Goal: Navigation & Orientation: Find specific page/section

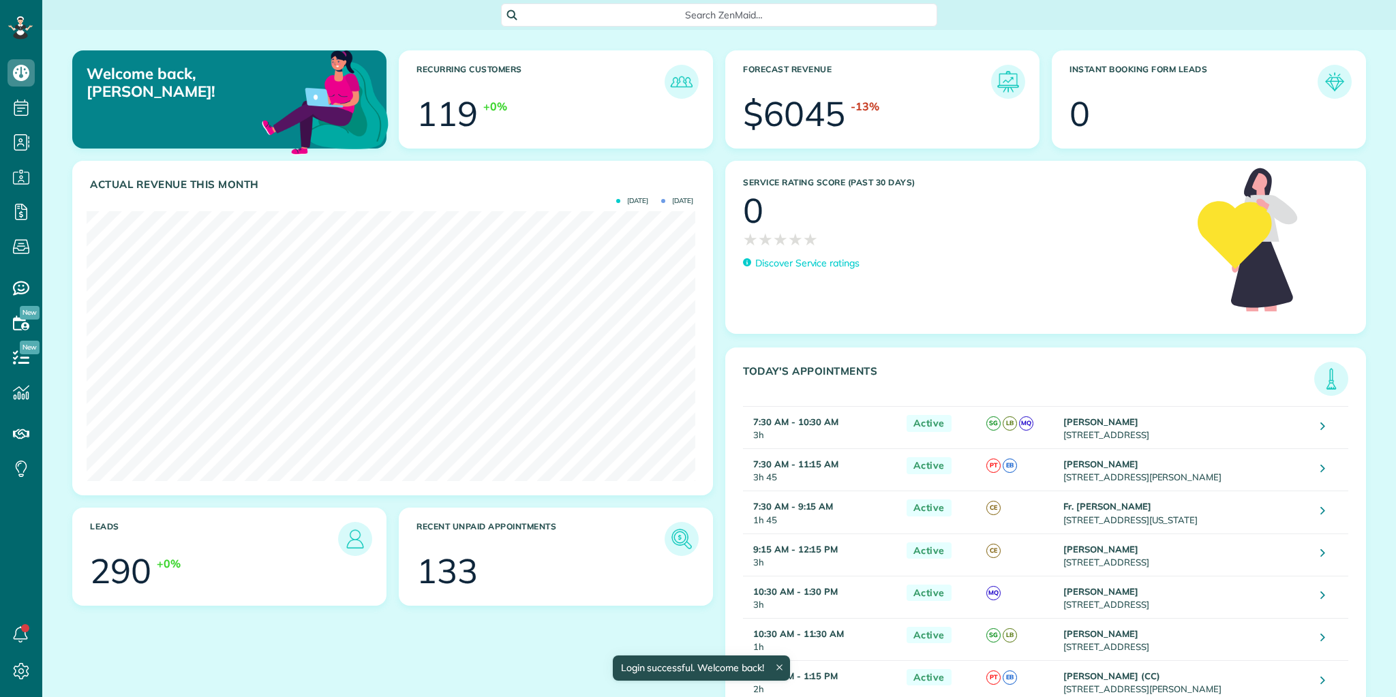
scroll to position [269, 608]
click at [1316, 383] on img at bounding box center [1331, 378] width 31 height 31
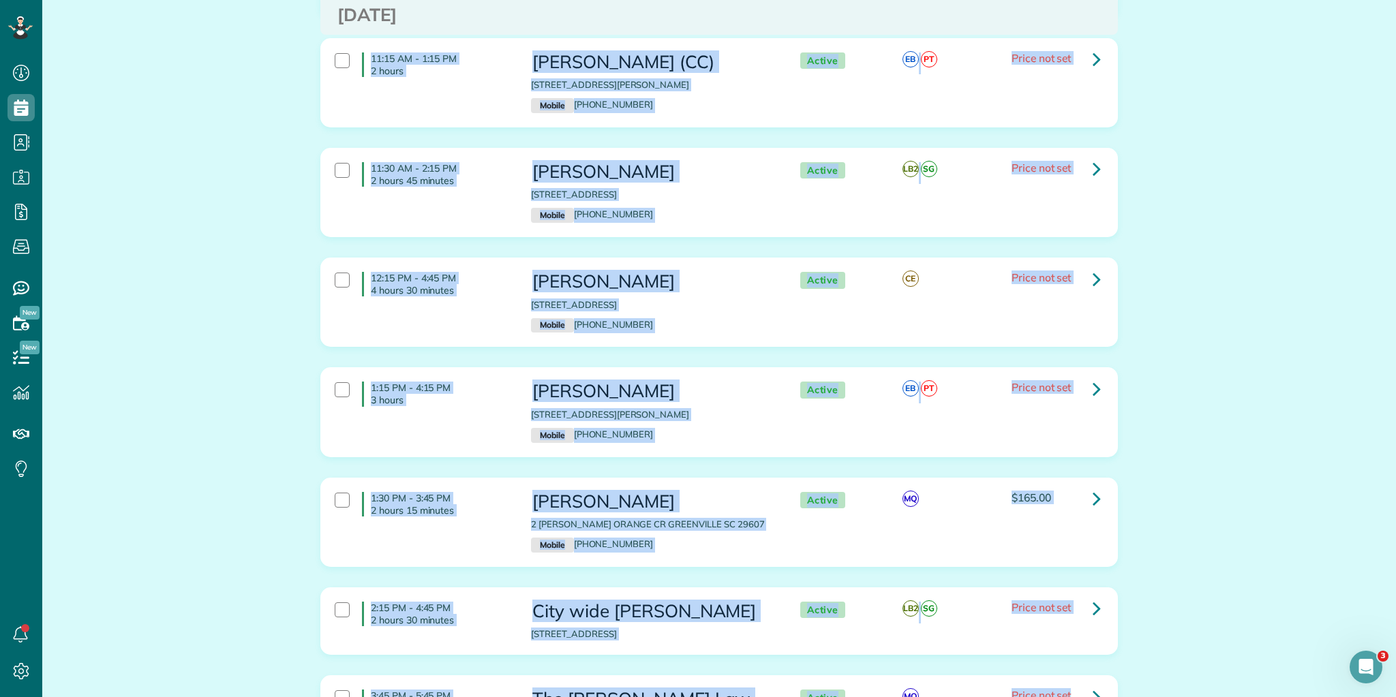
scroll to position [915, 0]
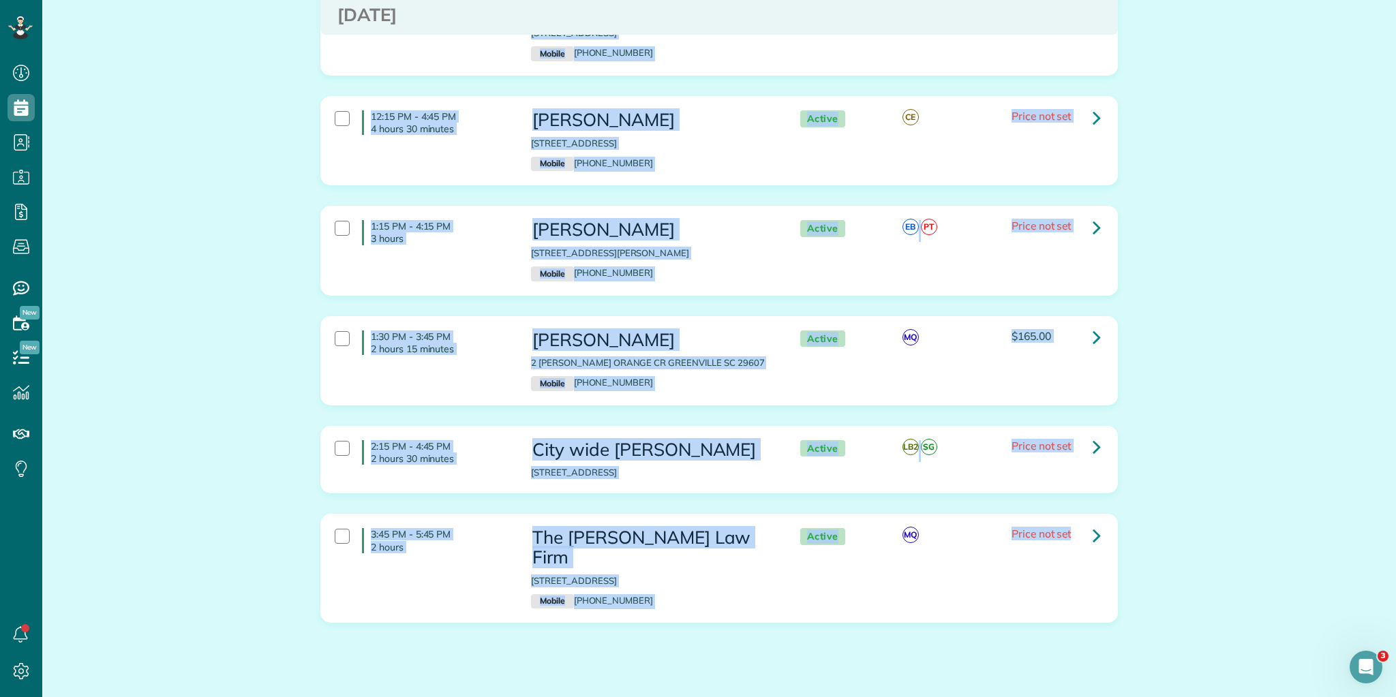
drag, startPoint x: 368, startPoint y: 170, endPoint x: 1362, endPoint y: 716, distance: 1134.0
click at [1362, 697] on html "Dashboard Scheduling Calendar View List View Dispatch View - Weekly scheduling …" at bounding box center [698, 348] width 1396 height 697
copy div "7:30 AM - 10:30 AM 3 hours Mrs. Colette Mendelson 11 Monet Drive Greenville SC …"
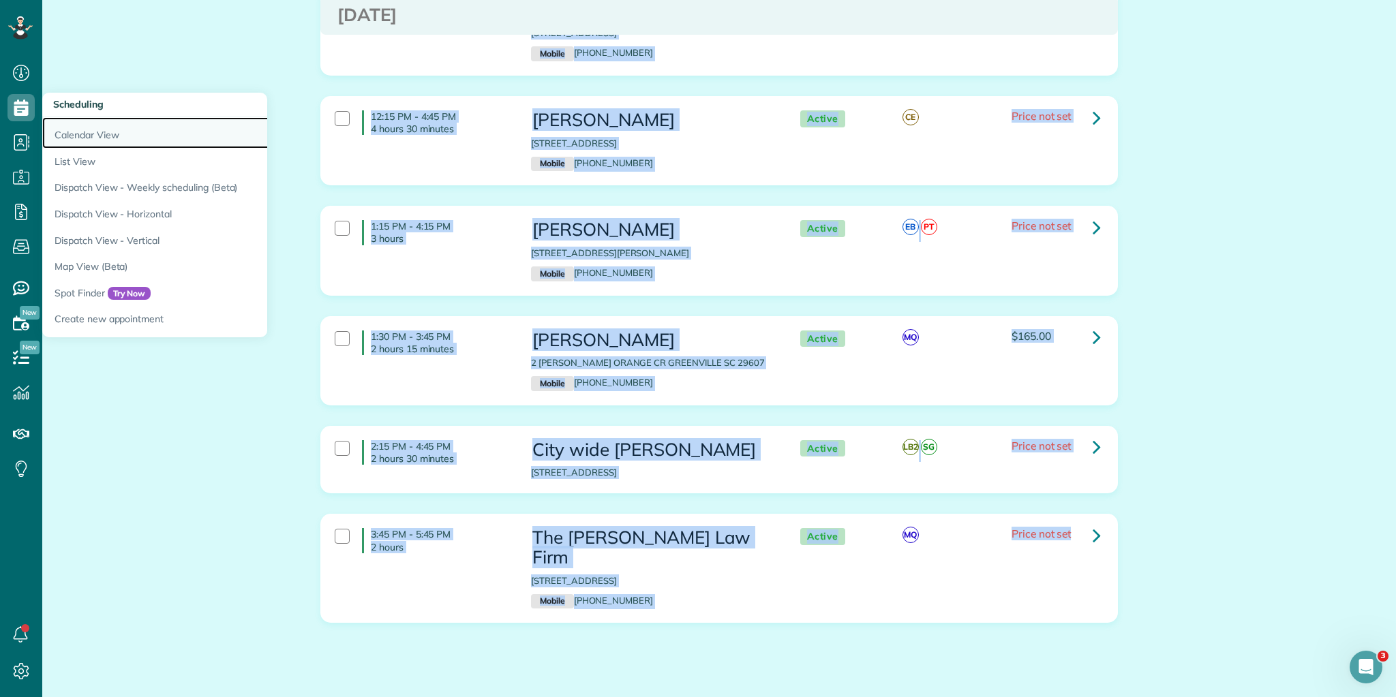
click at [69, 132] on link "Calendar View" at bounding box center [212, 132] width 341 height 31
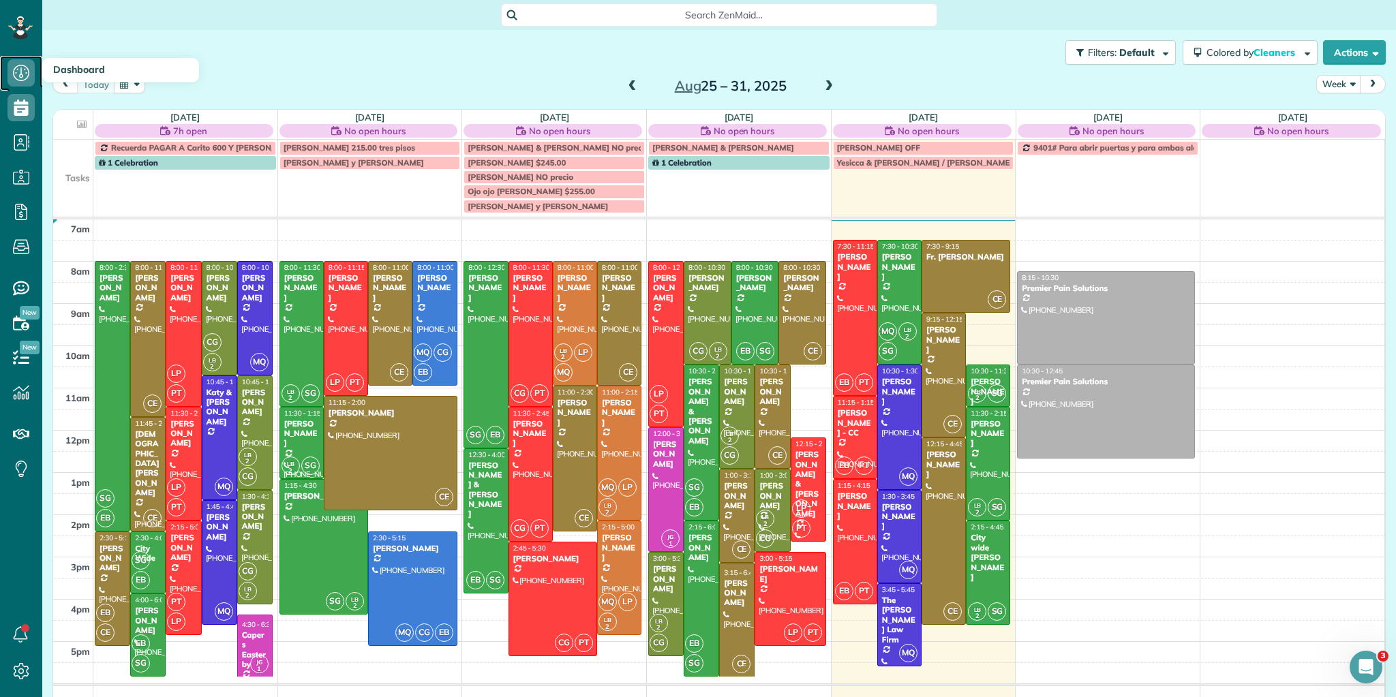
click at [24, 81] on icon at bounding box center [20, 72] width 27 height 27
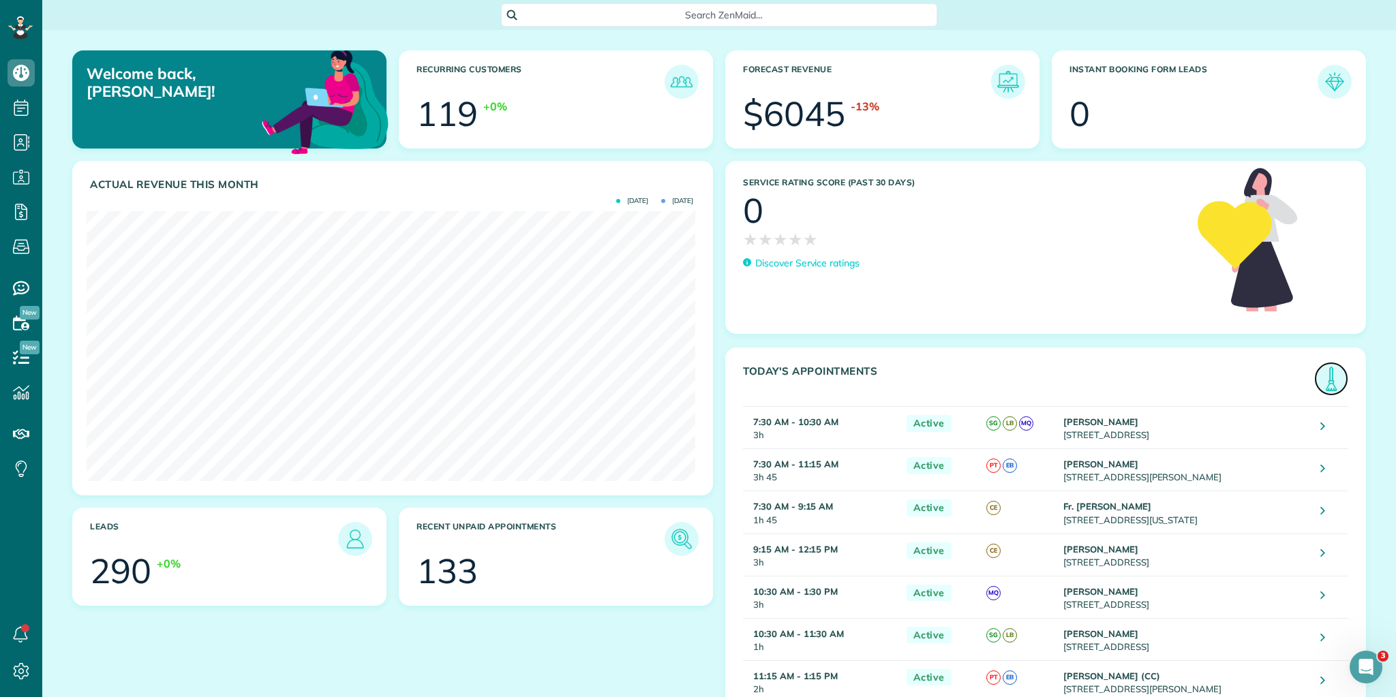
click at [1328, 383] on img at bounding box center [1331, 378] width 31 height 31
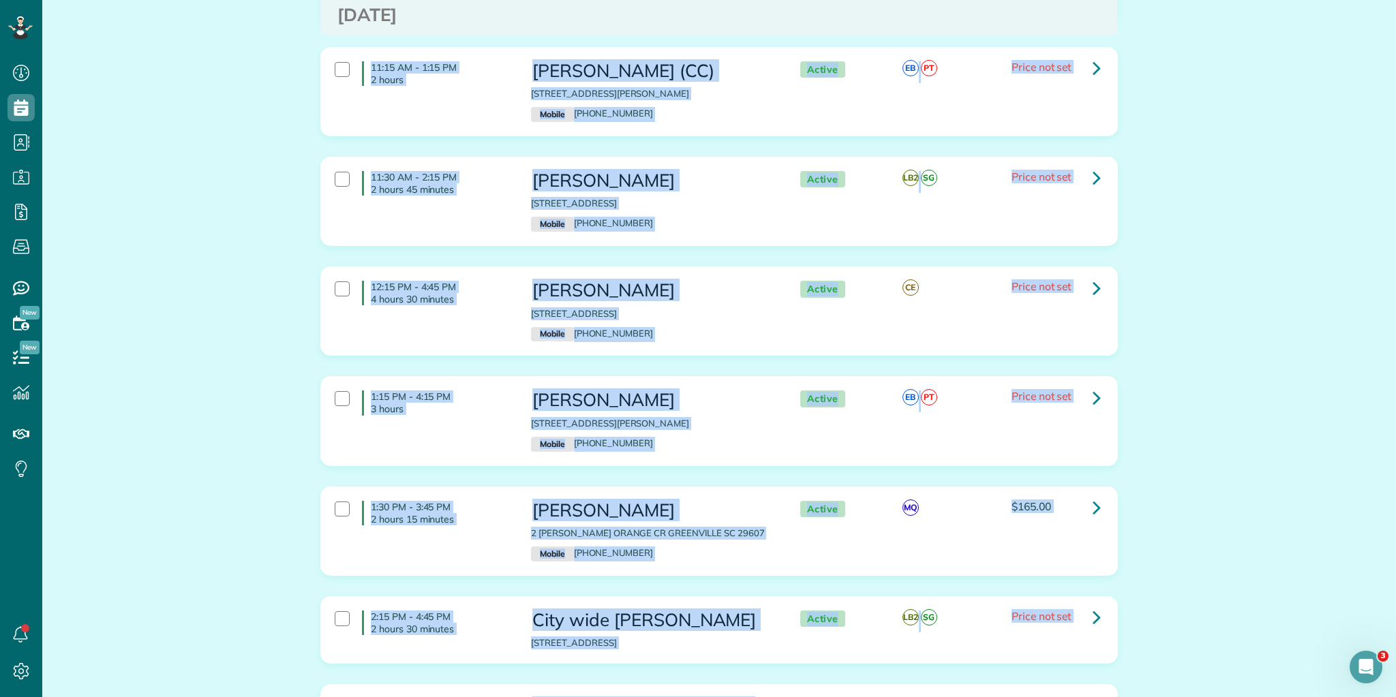
scroll to position [915, 0]
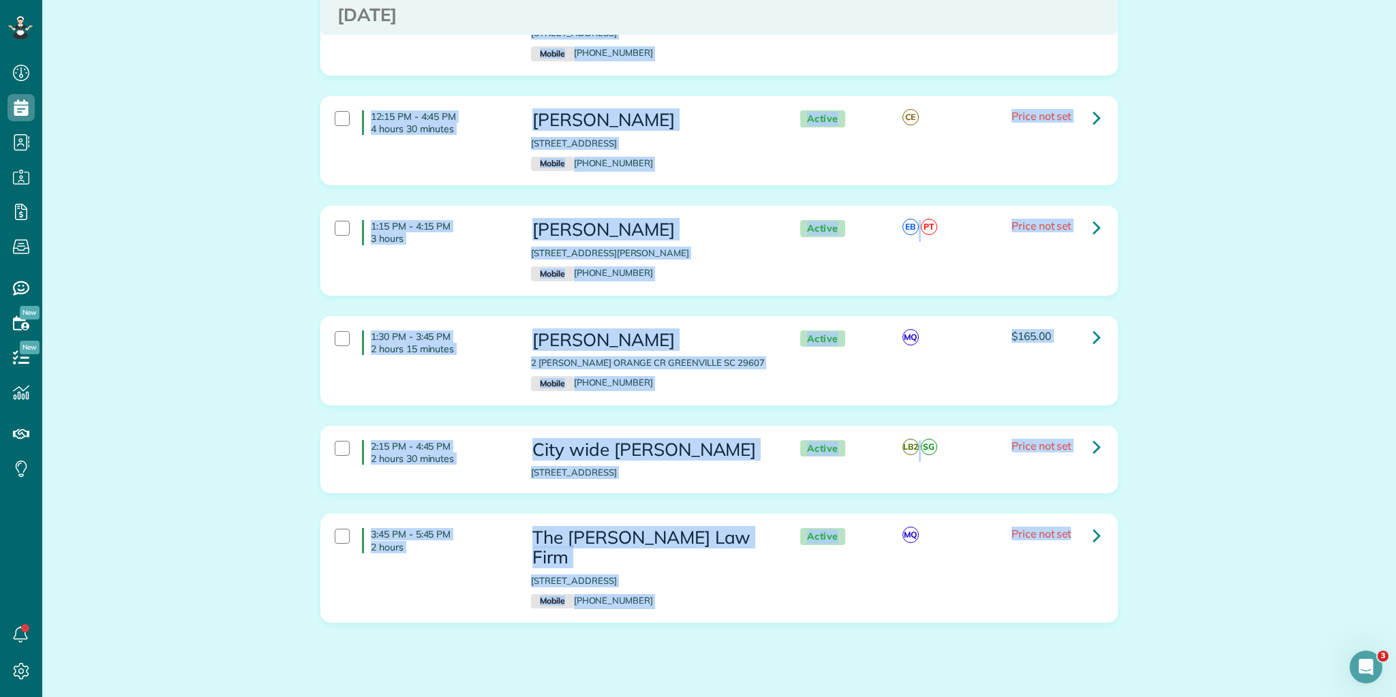
drag, startPoint x: 367, startPoint y: 42, endPoint x: 1376, endPoint y: 646, distance: 1175.2
copy div "9:15 AM - 12:15 PM 3 hours Ashley Startzman 124 Hunters Run Greenville SC 29615…"
drag, startPoint x: 266, startPoint y: 554, endPoint x: 299, endPoint y: 552, distance: 32.7
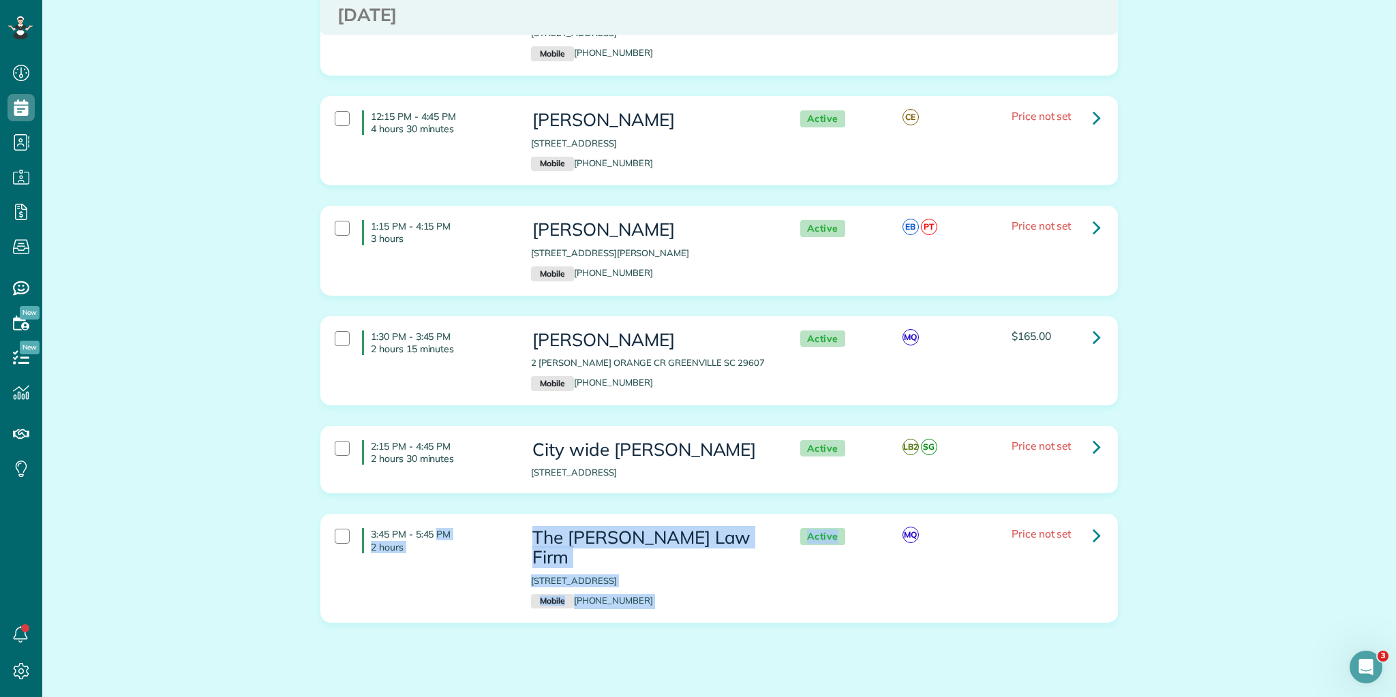
drag, startPoint x: 367, startPoint y: 524, endPoint x: 950, endPoint y: 627, distance: 592.5
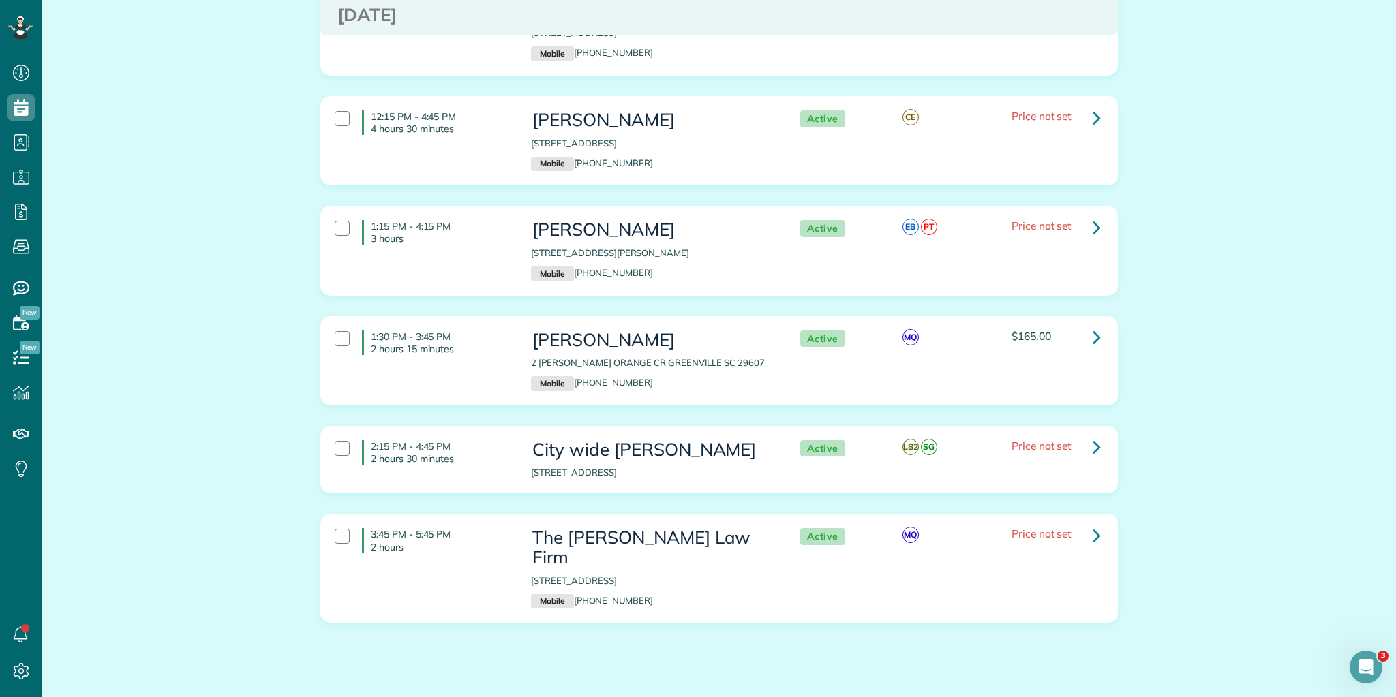
click at [310, 594] on div "3:45 PM - 5:45 PM 2 hours The Miller Law Firm 103 Regency Commons Drive 103- C …" at bounding box center [719, 579] width 818 height 130
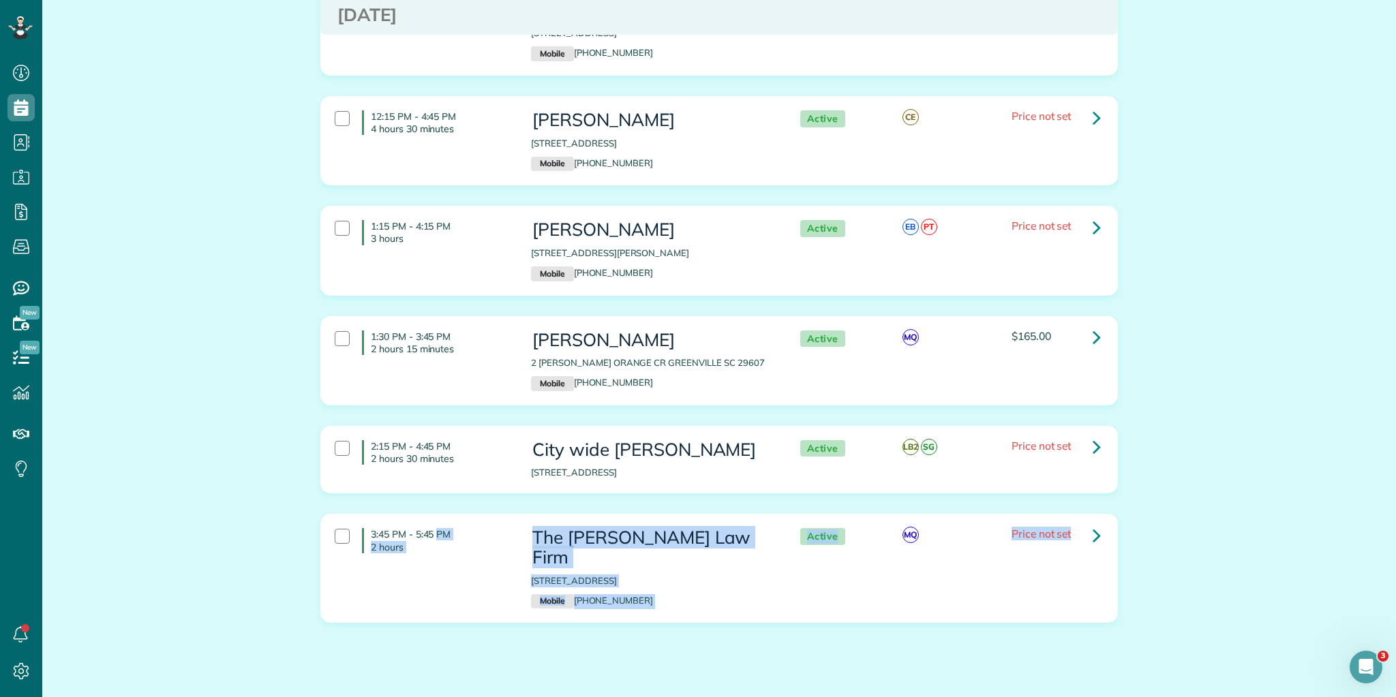
drag, startPoint x: 366, startPoint y: 525, endPoint x: 1171, endPoint y: 569, distance: 806.2
copy div "3:45 PM - 5:45 PM 2 hours The Miller Law Firm 103 Regency Commons Drive 103- C …"
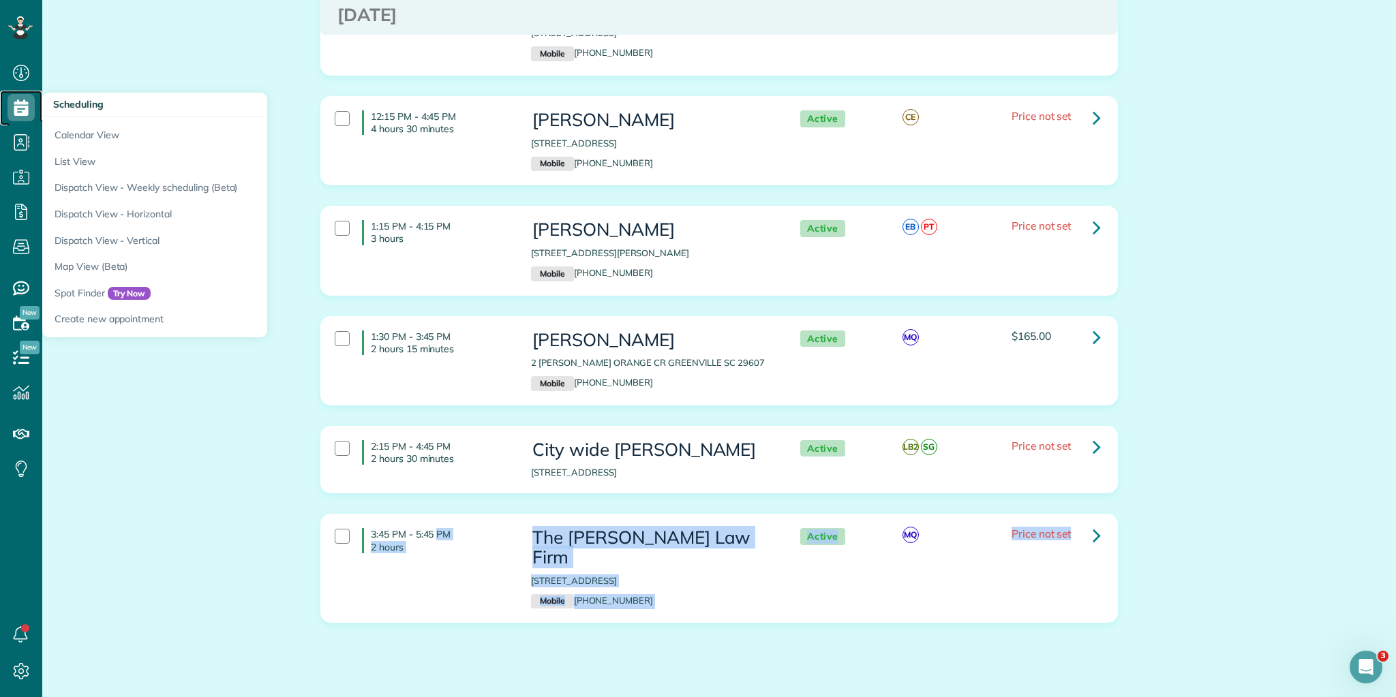
click at [27, 110] on use at bounding box center [21, 108] width 14 height 16
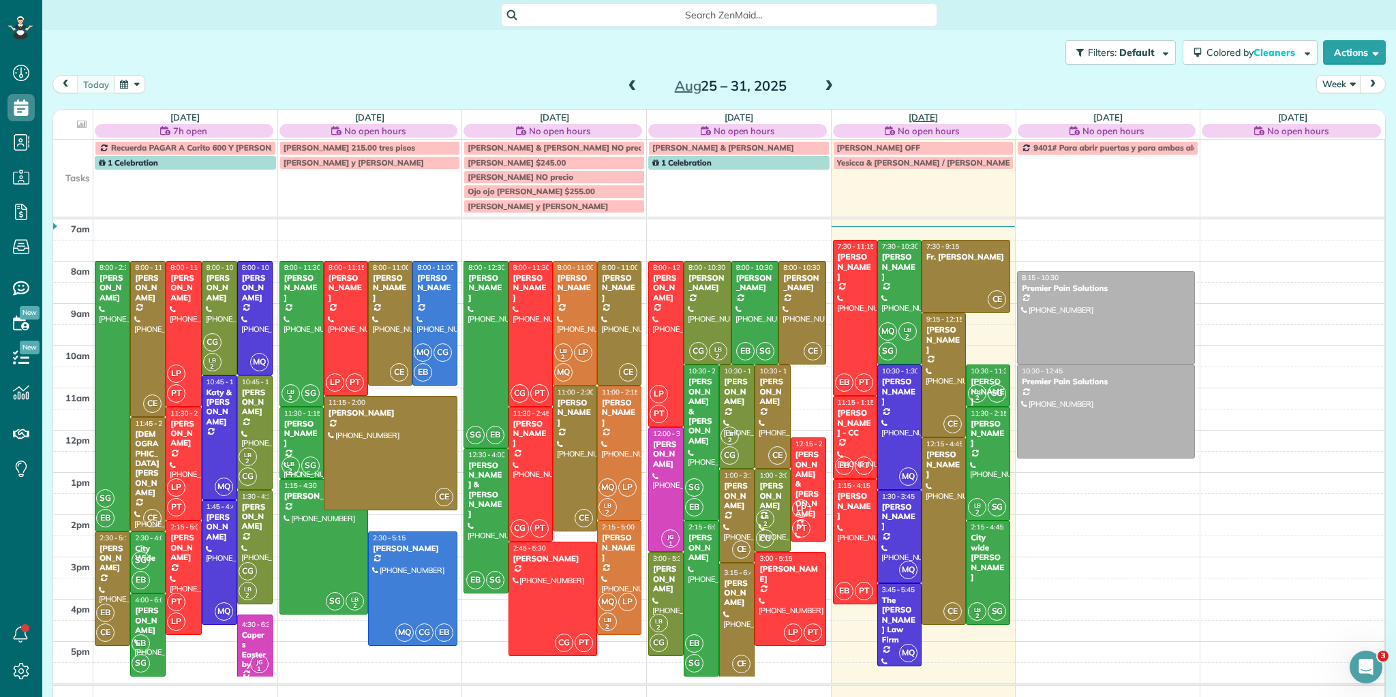
click at [922, 117] on link "[DATE]" at bounding box center [923, 117] width 29 height 11
